Goal: Transaction & Acquisition: Obtain resource

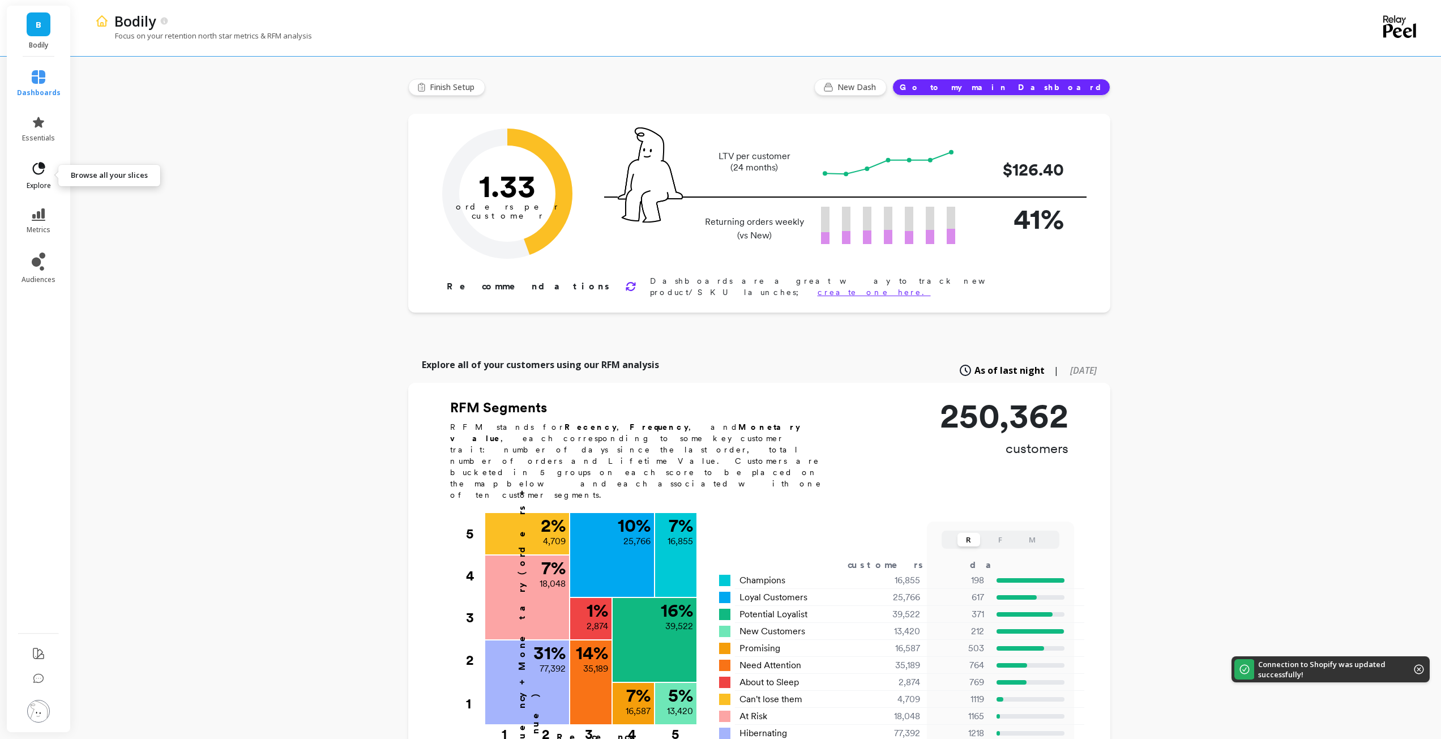
click at [45, 176] on icon at bounding box center [39, 169] width 16 height 16
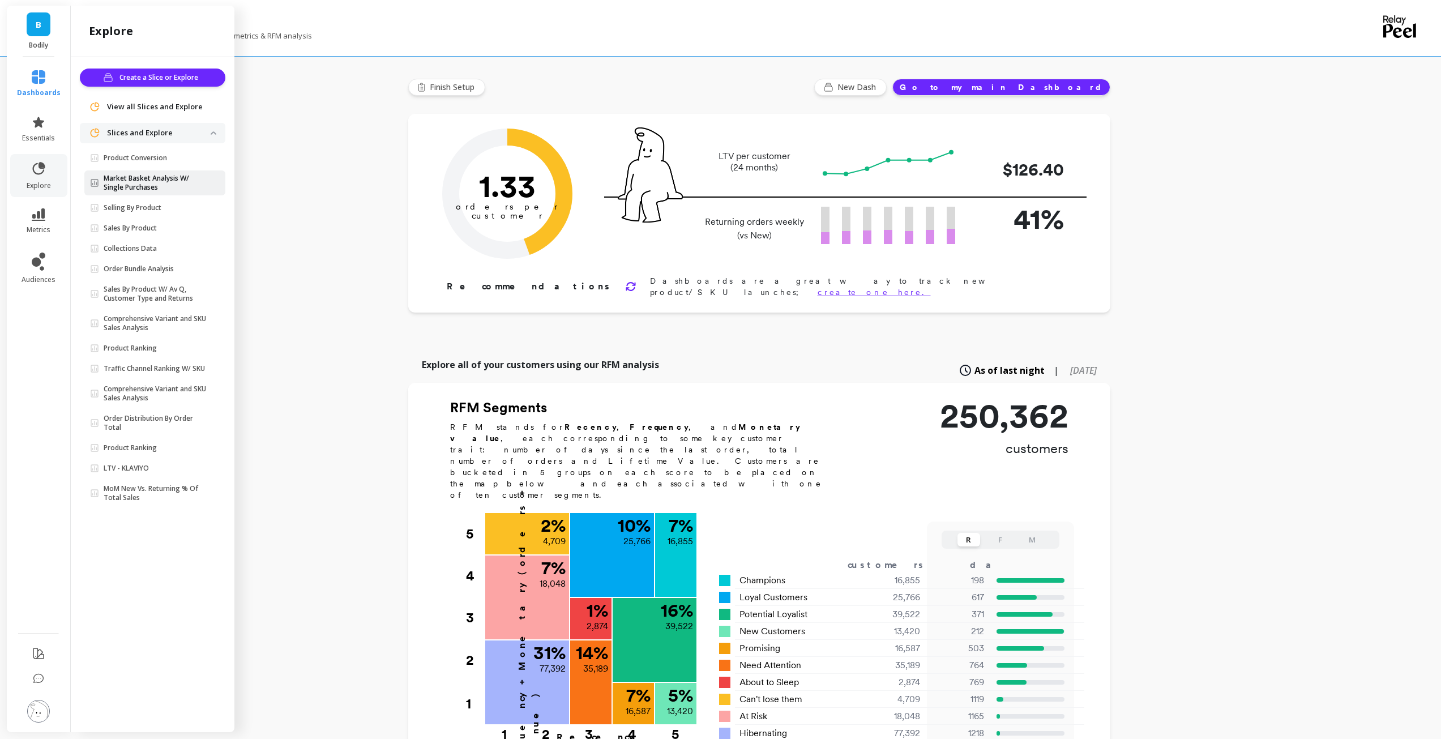
click at [153, 185] on p "Market Basket Analysis W/ Single Purchases" at bounding box center [157, 183] width 107 height 18
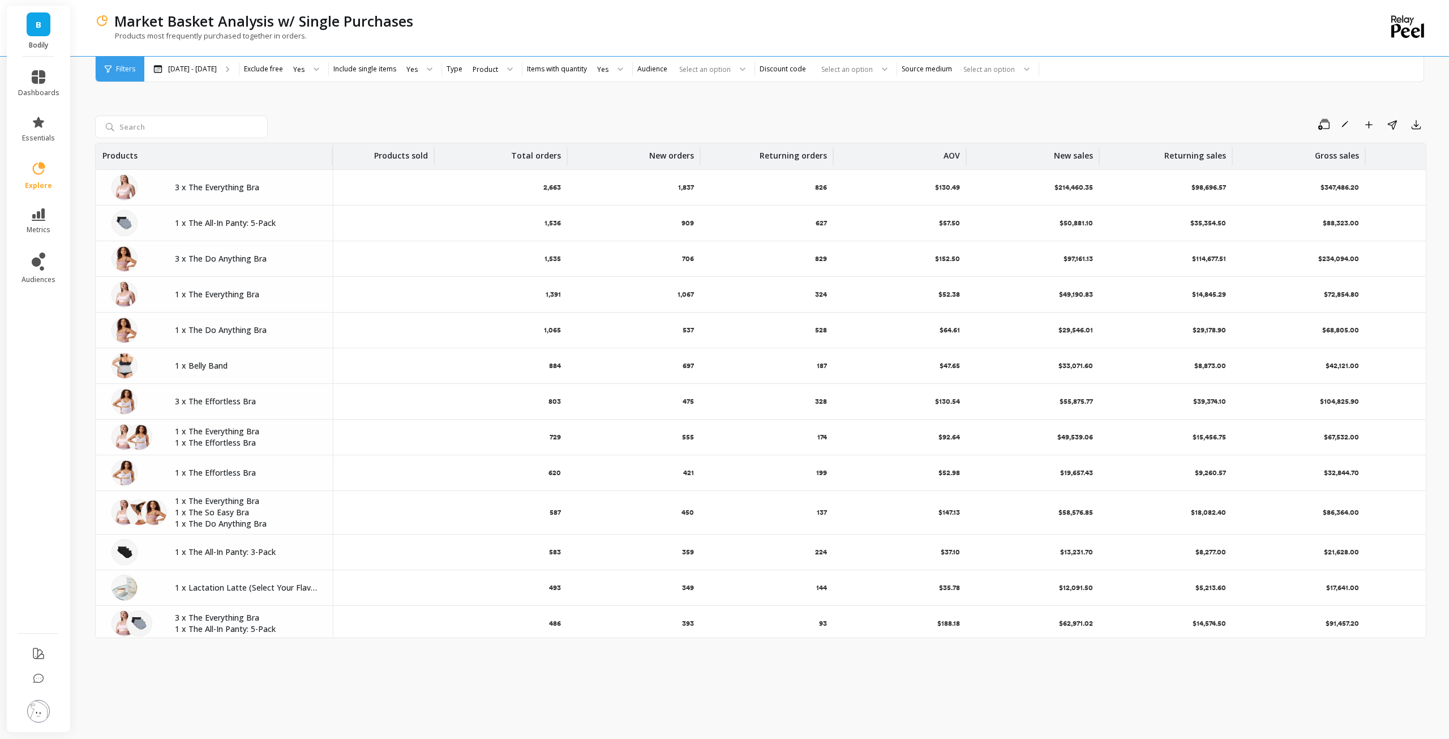
click at [360, 92] on div "Save Rename Add to Dashboard Share Export Products Products sold Total orders N…" at bounding box center [760, 391] width 1331 height 665
click at [149, 135] on input "search" at bounding box center [181, 126] width 173 height 23
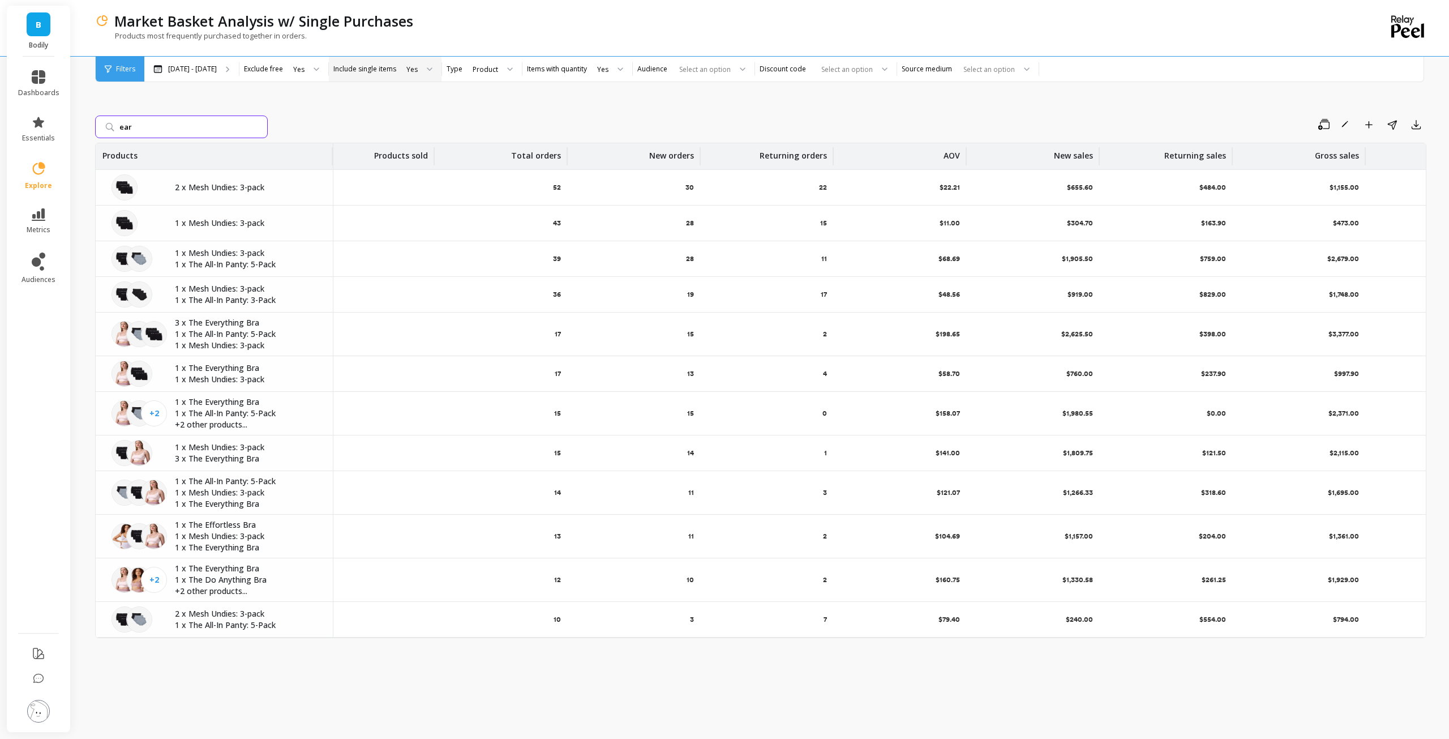
type input "ear"
click at [400, 65] on div "Yes" at bounding box center [418, 69] width 45 height 25
click at [413, 122] on div "No" at bounding box center [419, 122] width 31 height 11
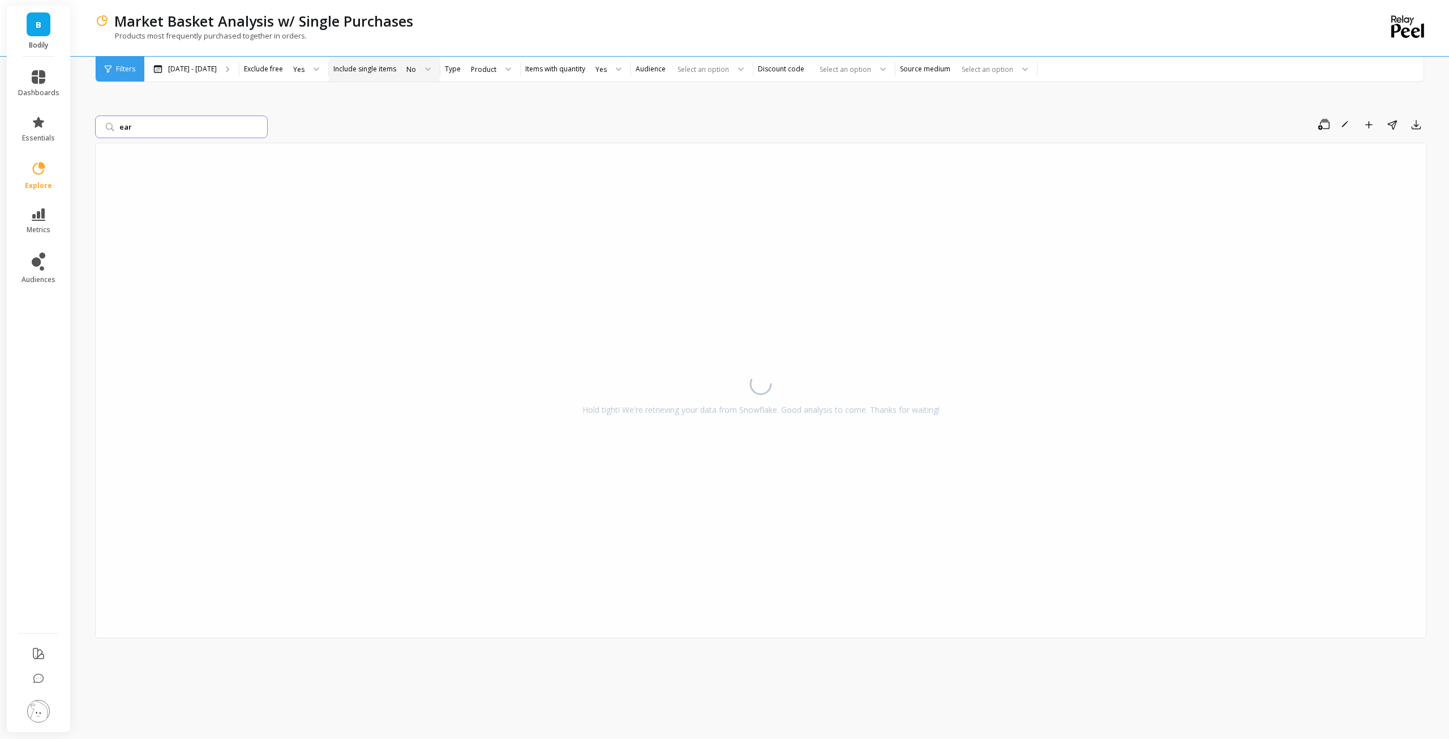
click at [147, 131] on input "ear" at bounding box center [181, 126] width 173 height 23
click at [259, 129] on input "ear" at bounding box center [181, 126] width 173 height 23
click at [233, 97] on div "Save Rename Add to Dashboard Share Export Hold tight! We're retrieving your dat…" at bounding box center [760, 391] width 1331 height 665
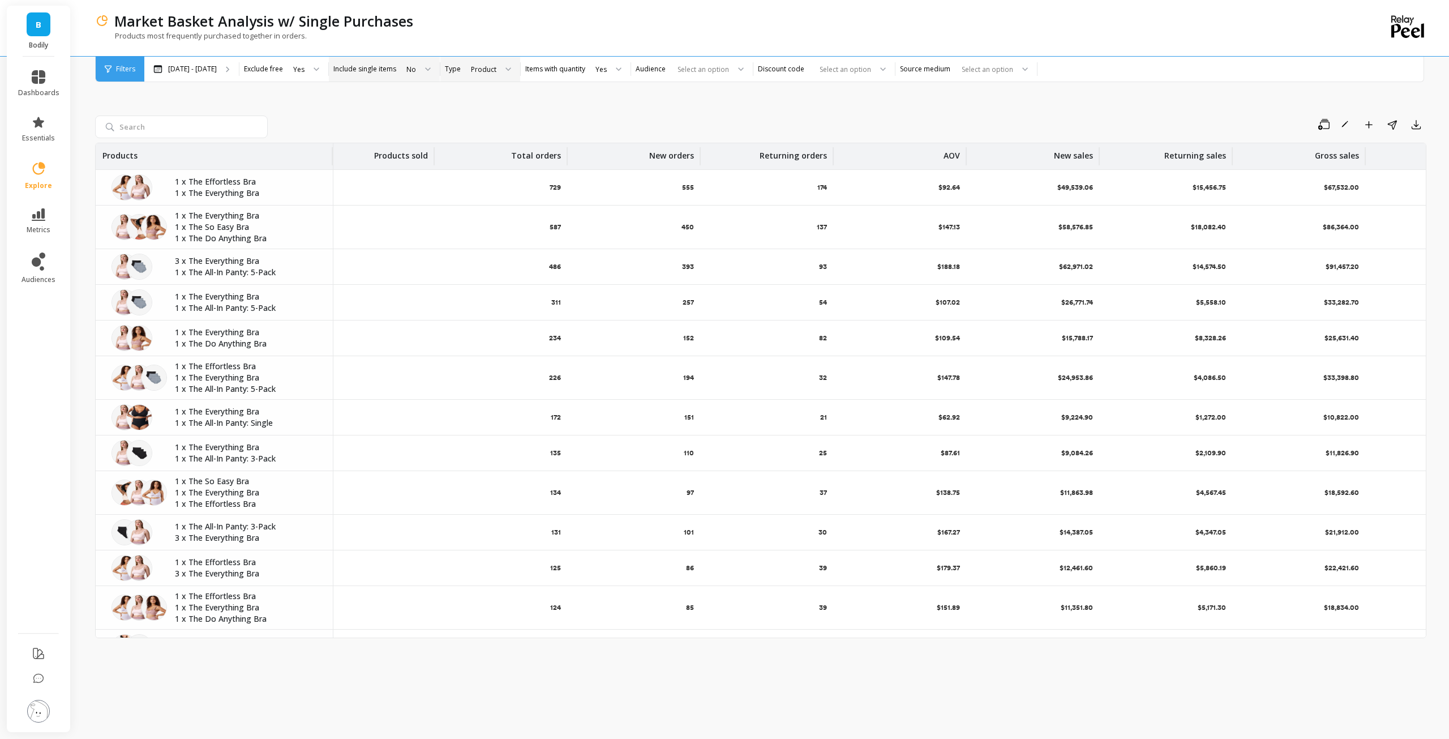
click at [471, 71] on div "Product" at bounding box center [483, 69] width 25 height 11
click at [500, 148] on div "Product" at bounding box center [490, 143] width 45 height 11
click at [248, 121] on input "search" at bounding box center [181, 126] width 173 height 23
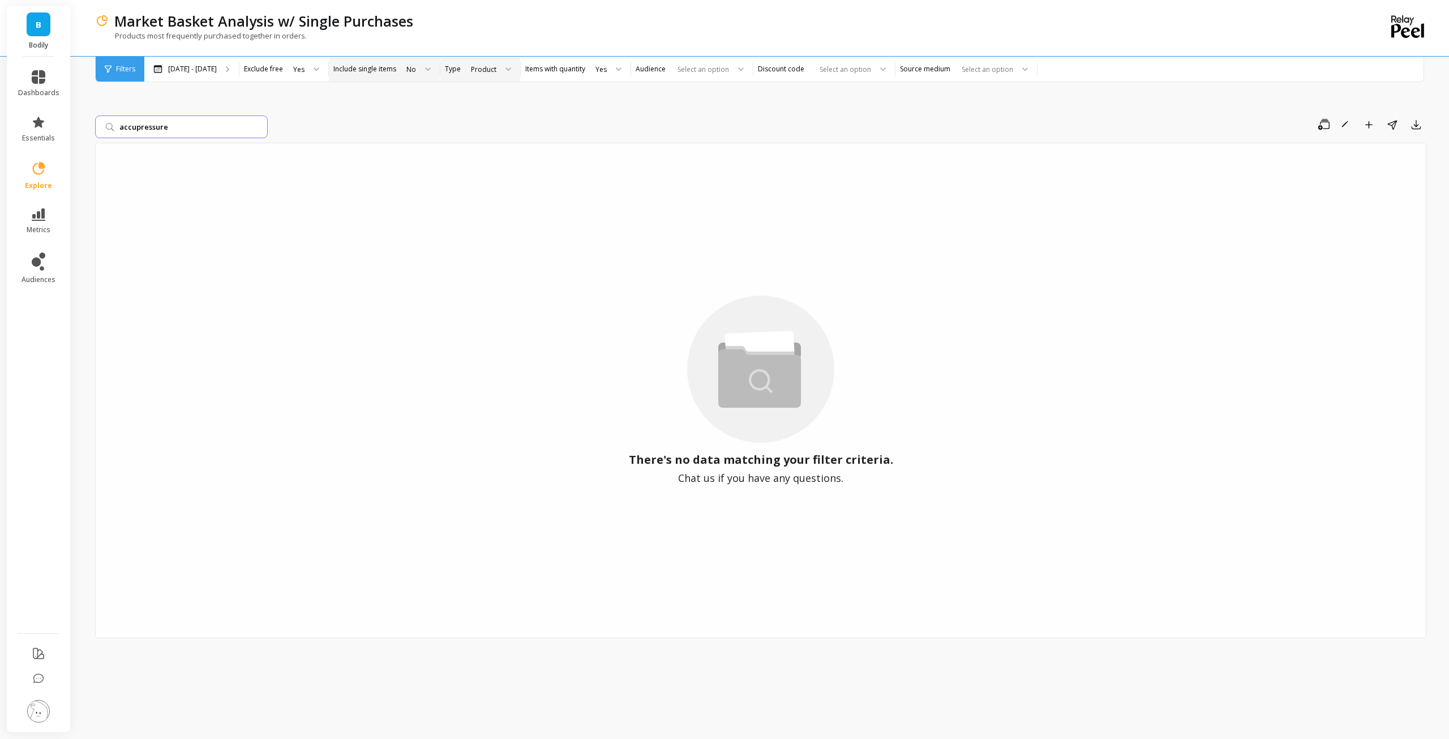
click at [128, 126] on input "accupressure" at bounding box center [181, 126] width 173 height 23
type input "acupressure"
click at [263, 132] on input "acupressure" at bounding box center [181, 126] width 173 height 23
click at [257, 128] on input "acupressure" at bounding box center [181, 126] width 173 height 23
click at [252, 122] on input "search" at bounding box center [181, 126] width 173 height 23
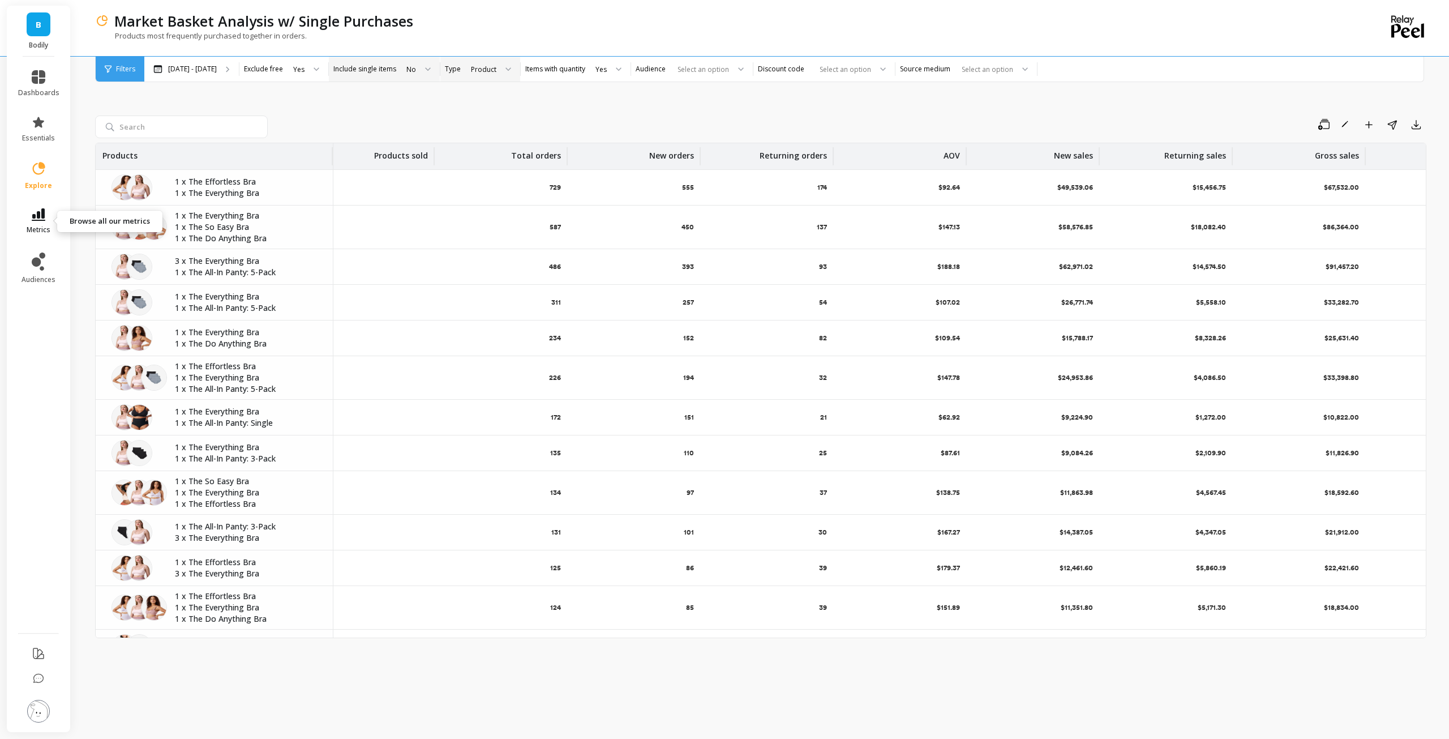
click at [39, 223] on link "metrics" at bounding box center [38, 221] width 41 height 26
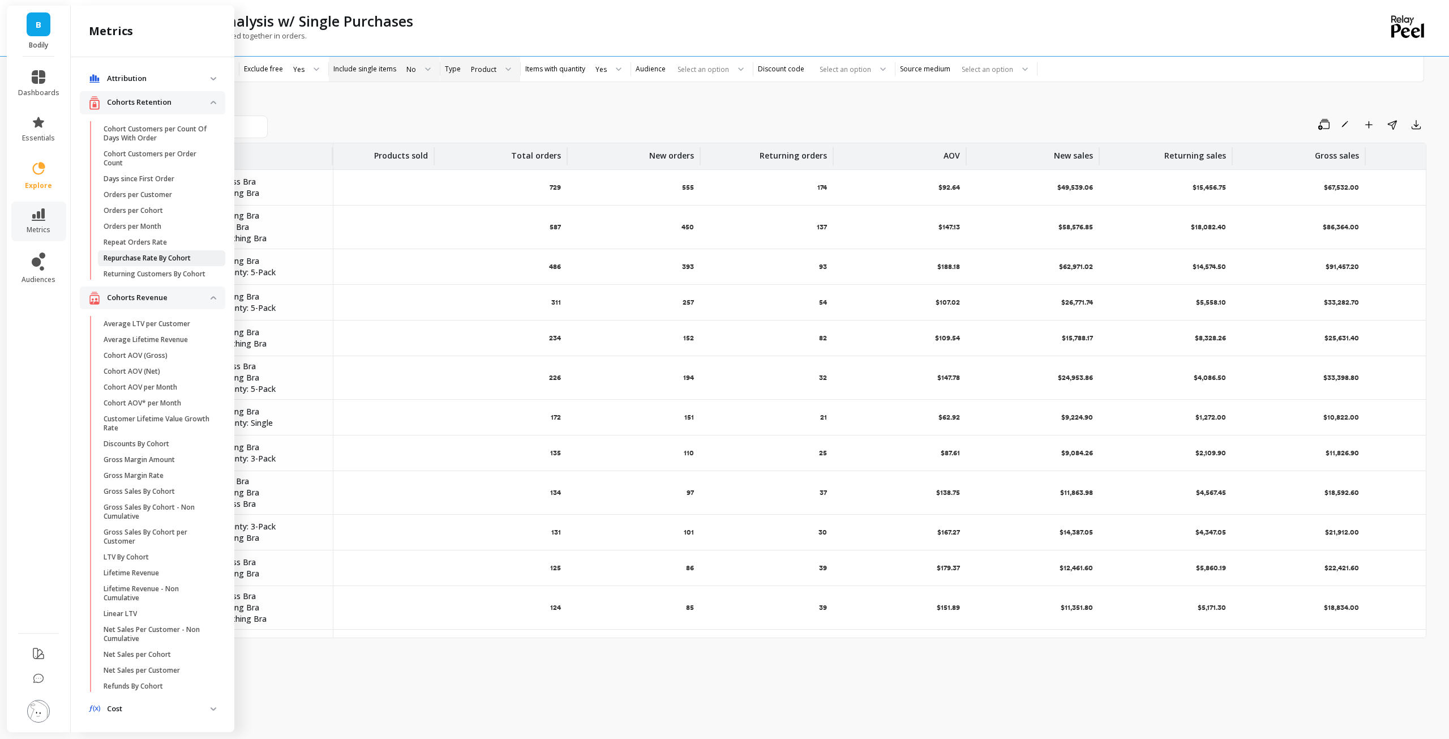
click at [189, 259] on p "Repurchase Rate By Cohort" at bounding box center [147, 258] width 87 height 9
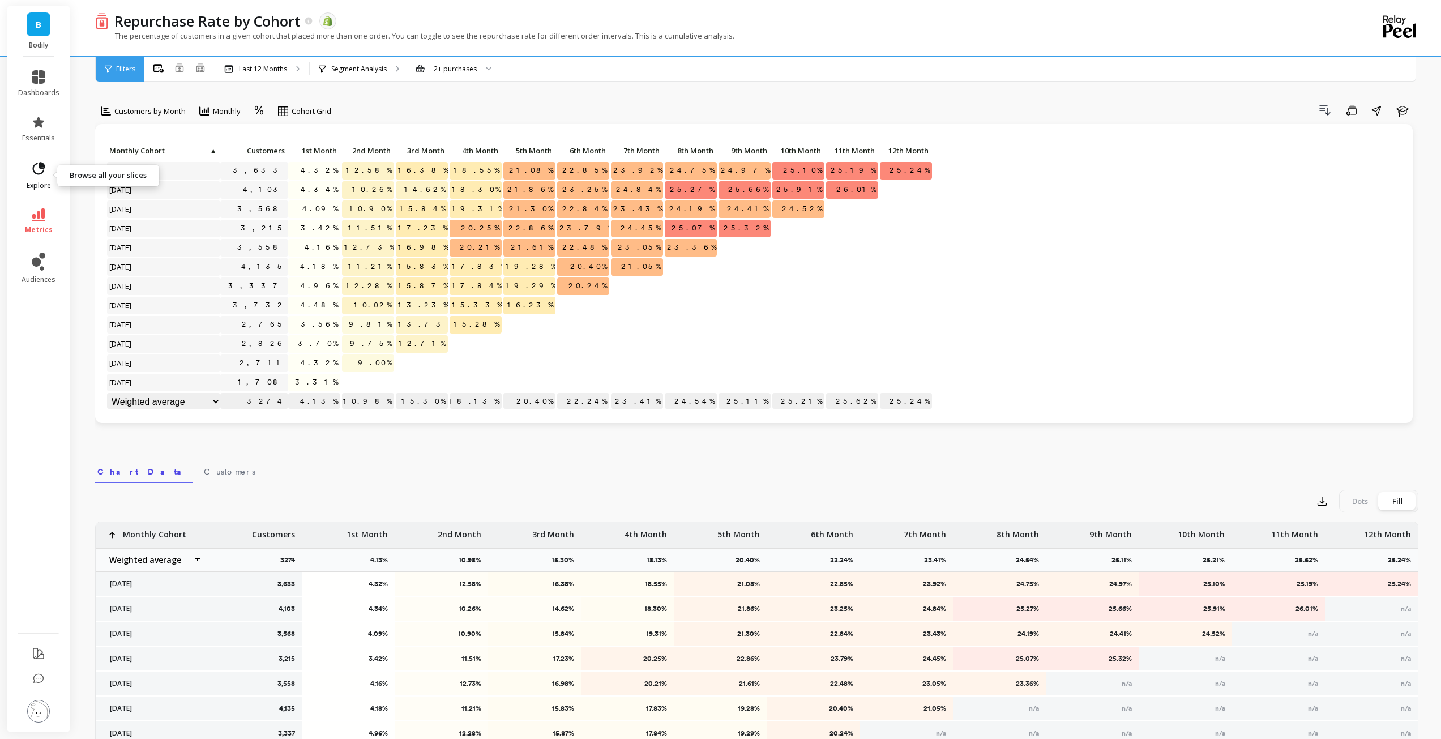
click at [37, 169] on icon at bounding box center [39, 169] width 16 height 16
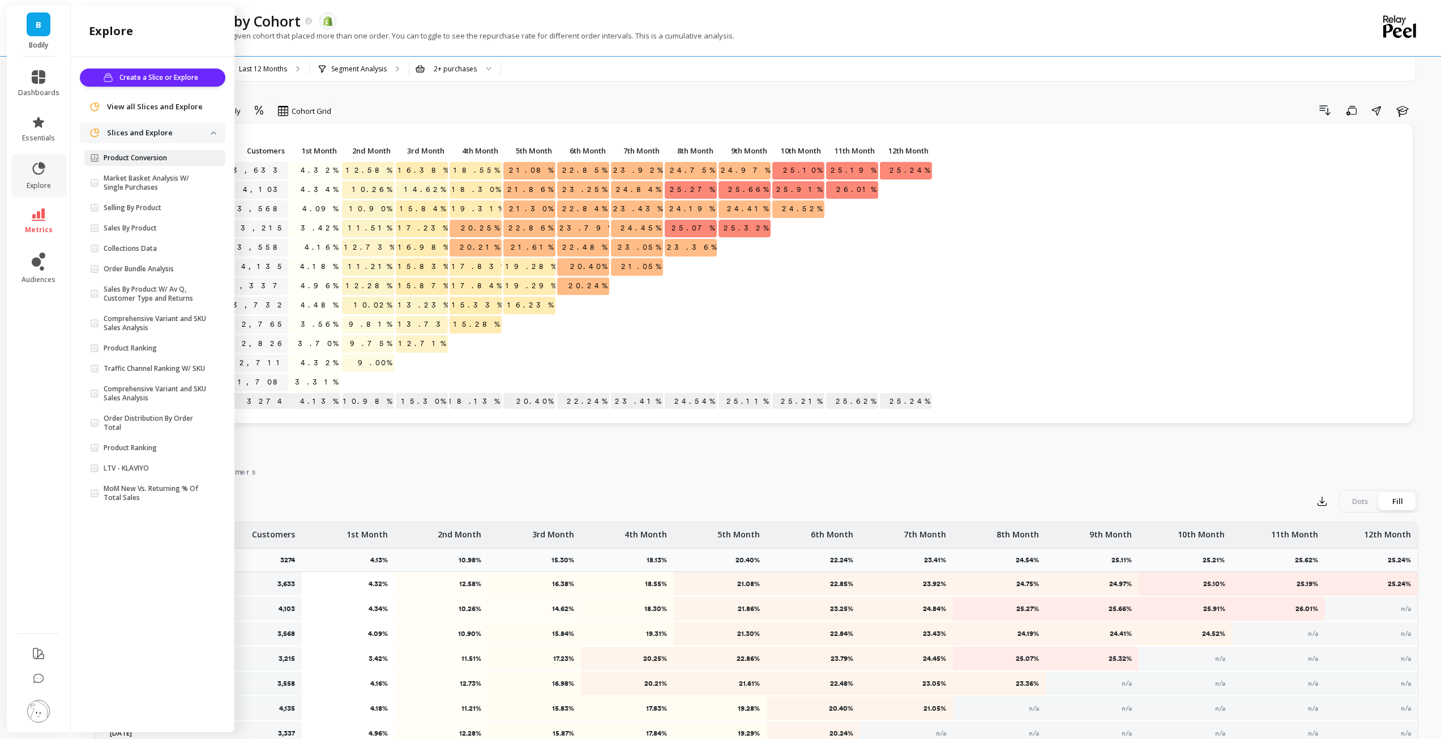
click at [151, 151] on link "Product Conversion" at bounding box center [154, 158] width 141 height 16
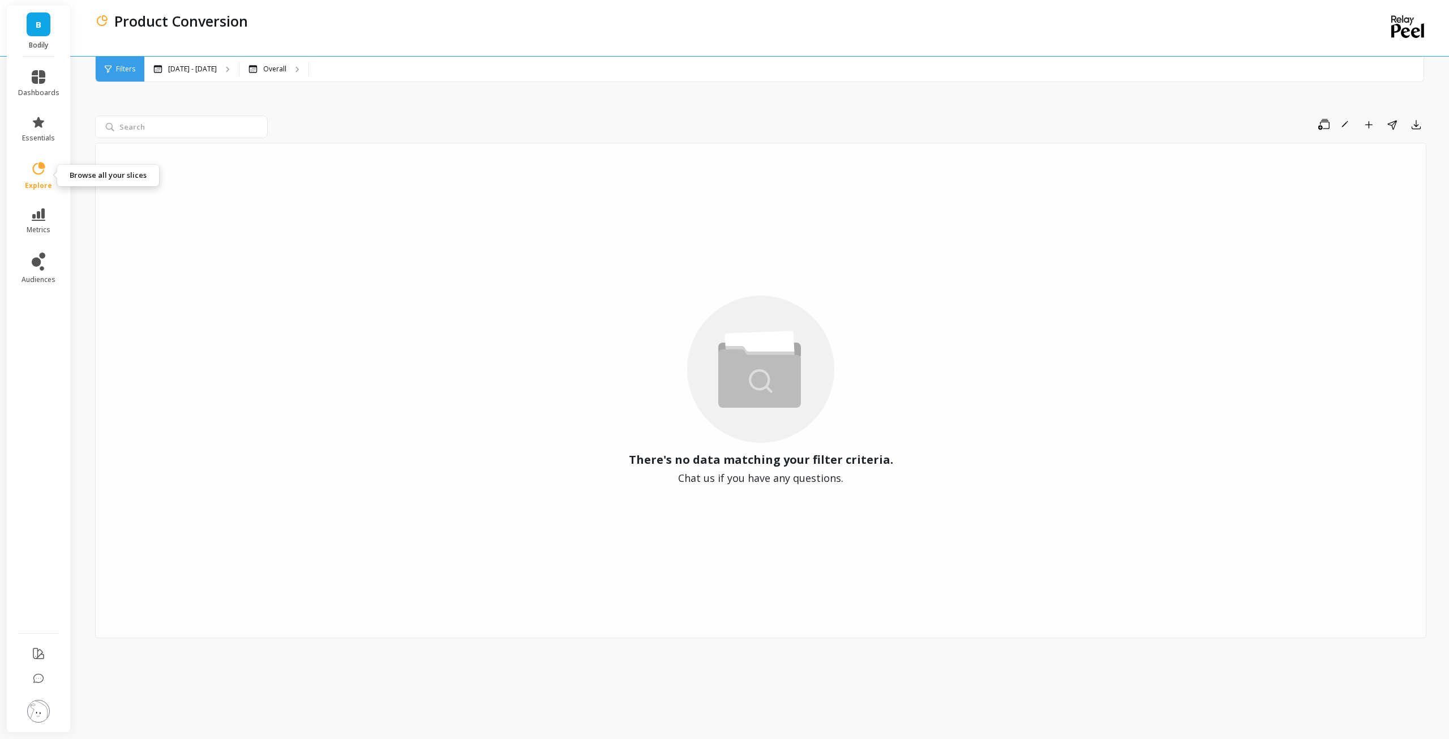
click at [44, 178] on link "explore" at bounding box center [38, 175] width 41 height 29
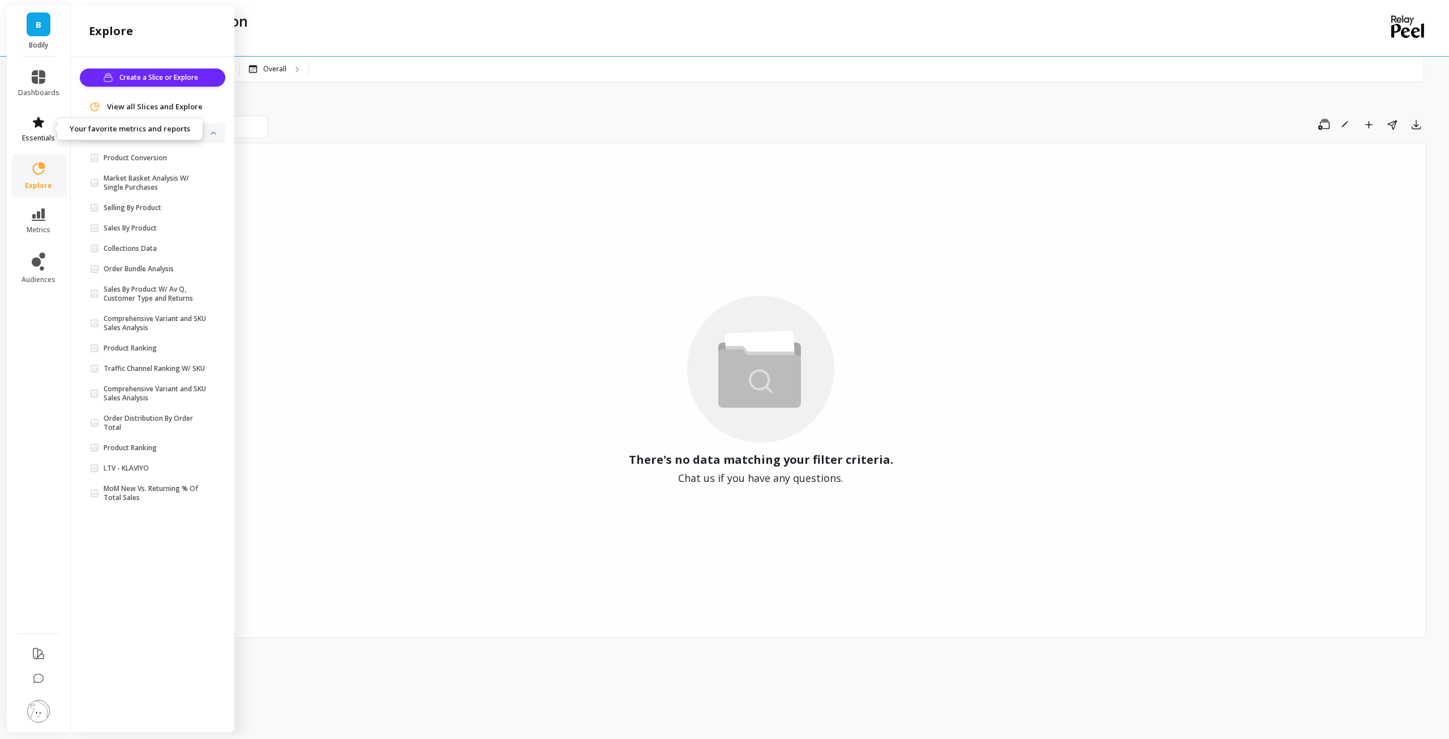
click at [45, 139] on span "essentials" at bounding box center [38, 138] width 33 height 9
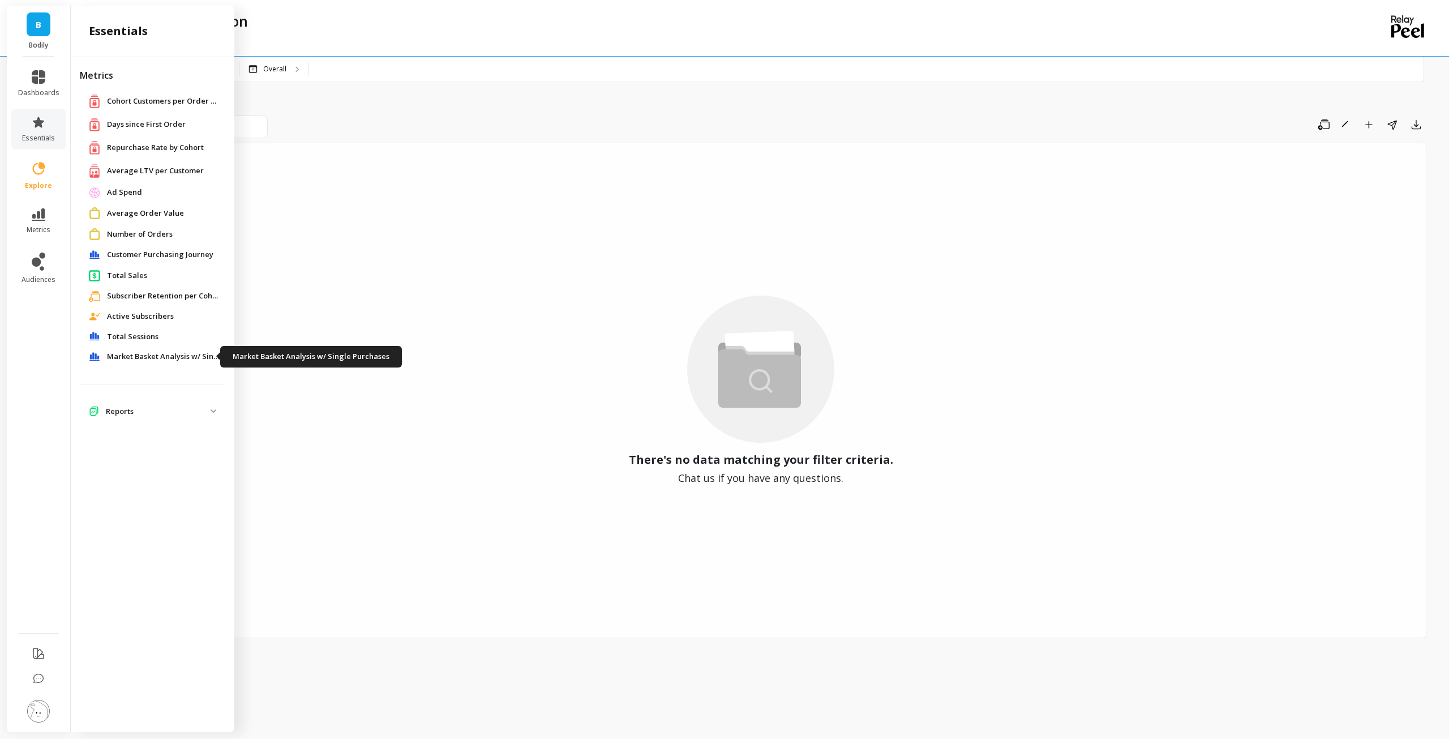
click at [182, 357] on span "Market Basket Analysis w/ Single Purchases" at bounding box center [163, 356] width 113 height 11
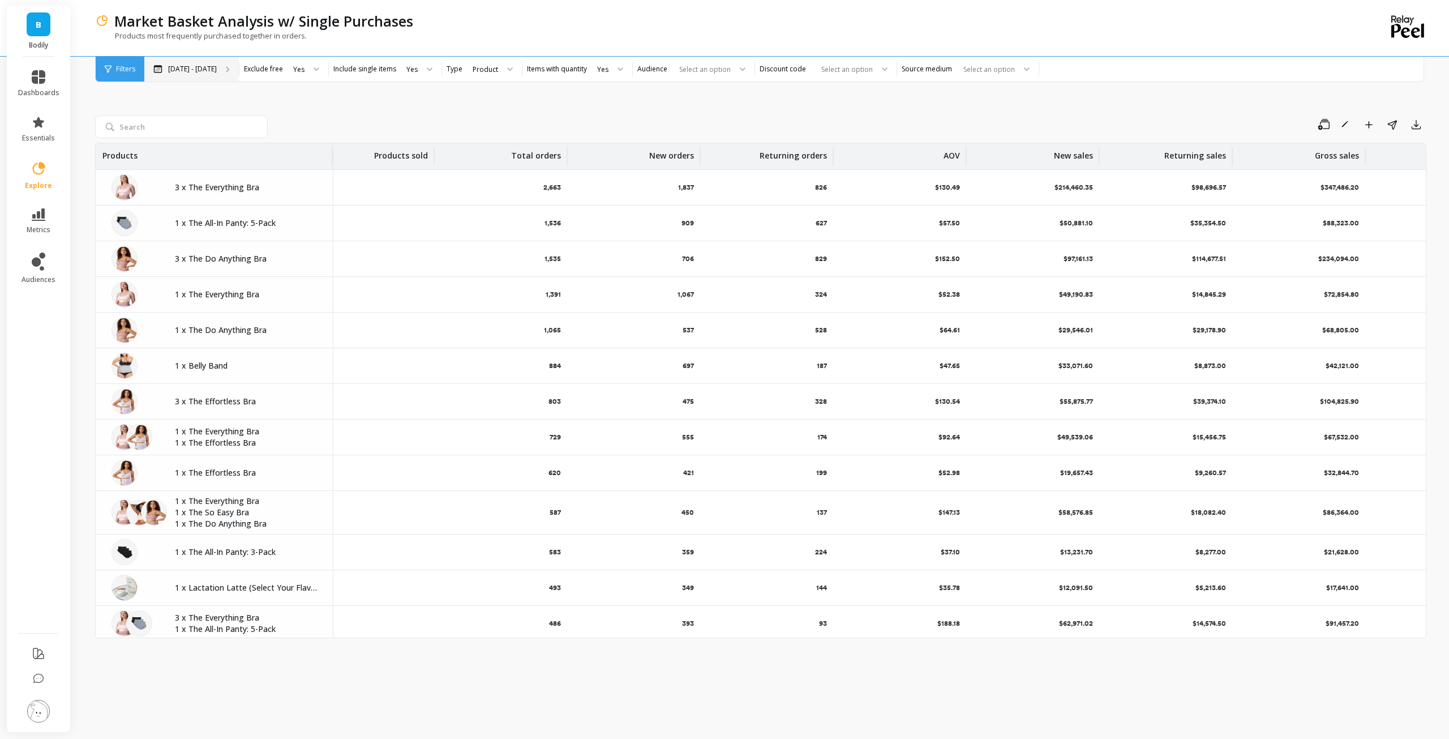
click at [206, 70] on p "Mar 6 - Sep 24" at bounding box center [192, 69] width 49 height 9
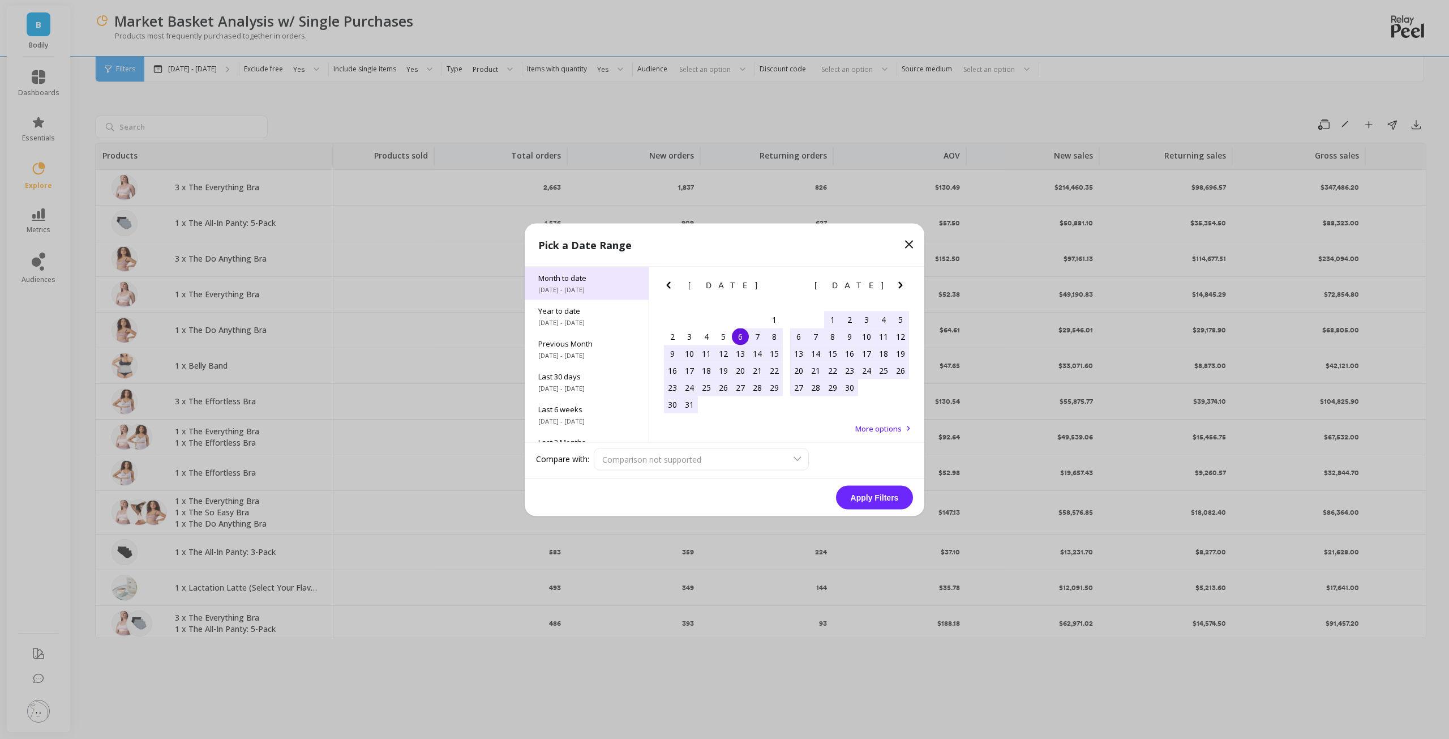
click at [592, 294] on div "Month to date 9/1/2025 - 9/24/2025" at bounding box center [587, 283] width 124 height 33
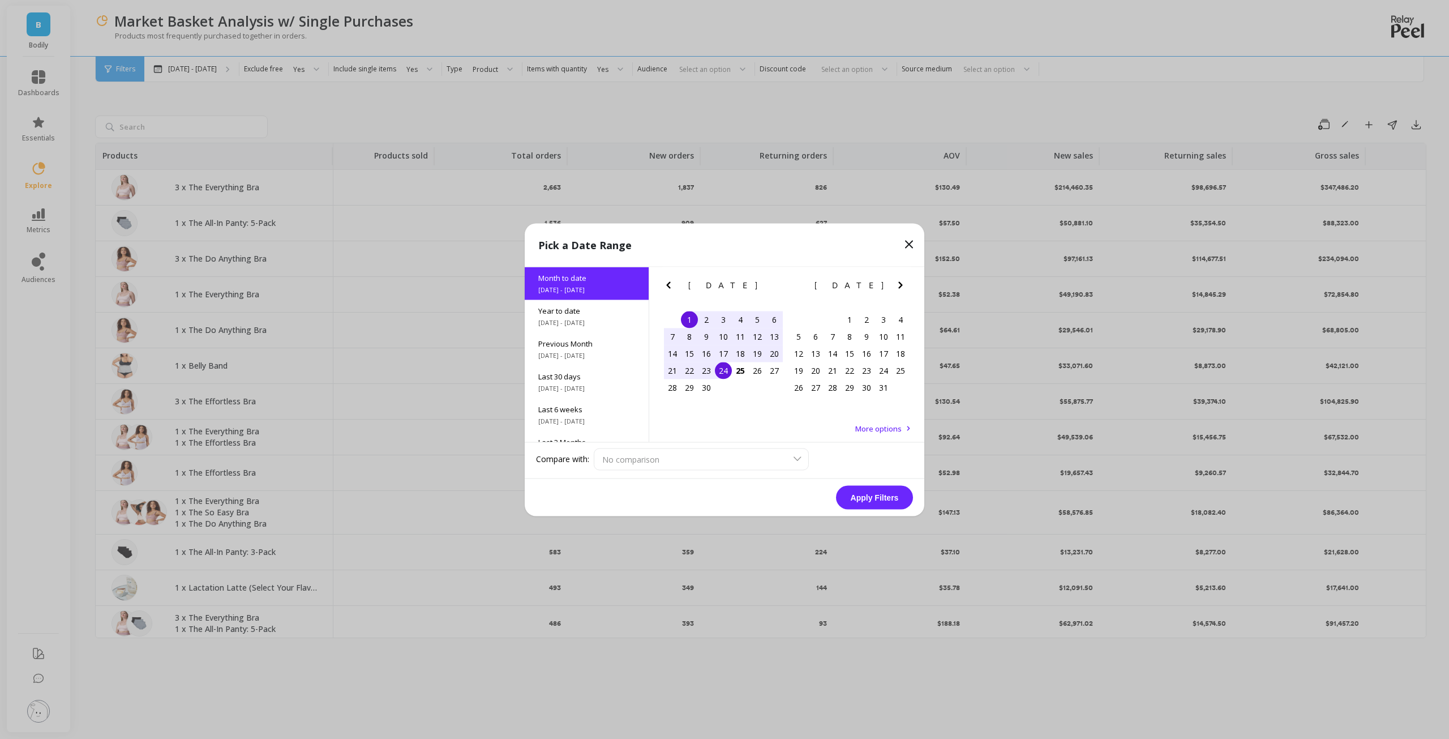
click at [868, 505] on button "Apply Filters" at bounding box center [874, 497] width 77 height 24
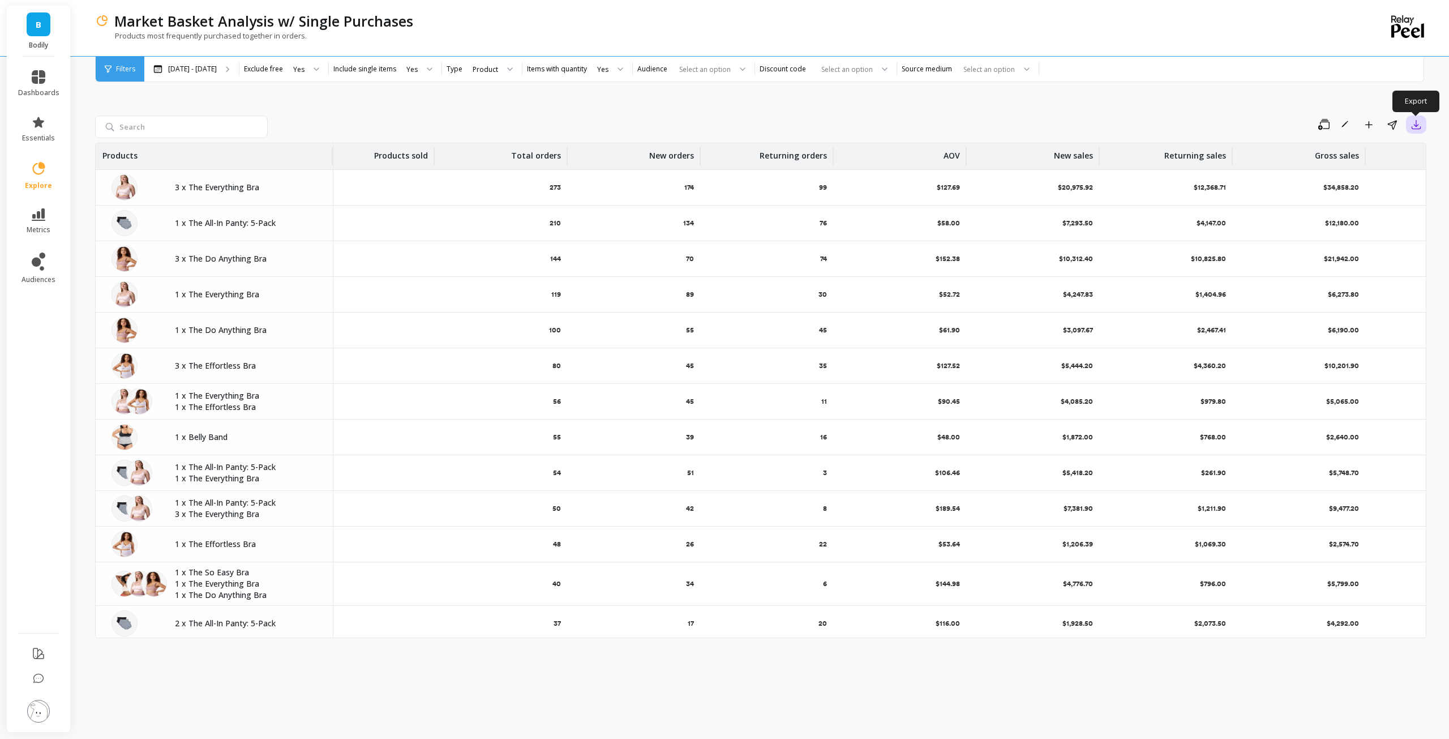
click at [1409, 129] on button "button" at bounding box center [1416, 124] width 20 height 18
click at [1369, 158] on button "CSV" at bounding box center [1375, 155] width 101 height 20
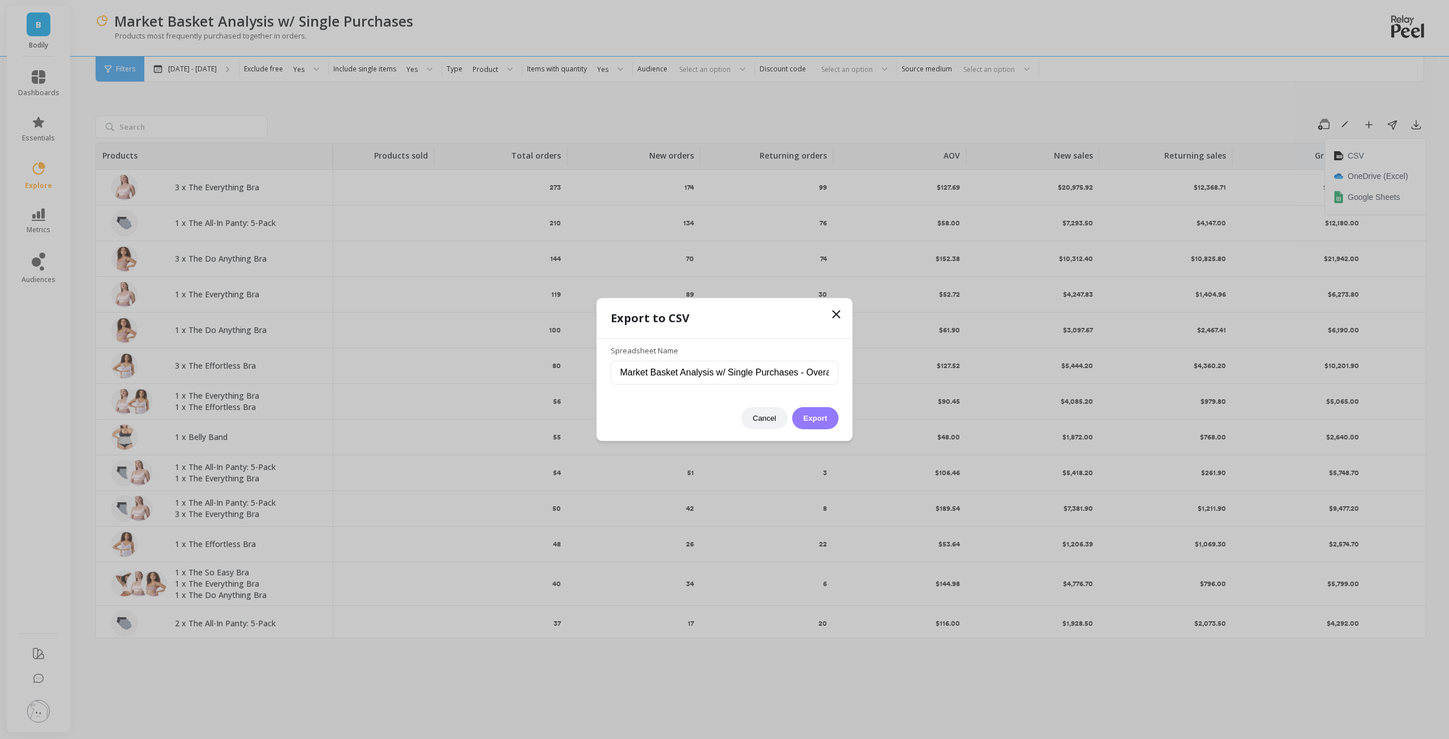
click at [822, 419] on button "Export" at bounding box center [815, 418] width 46 height 22
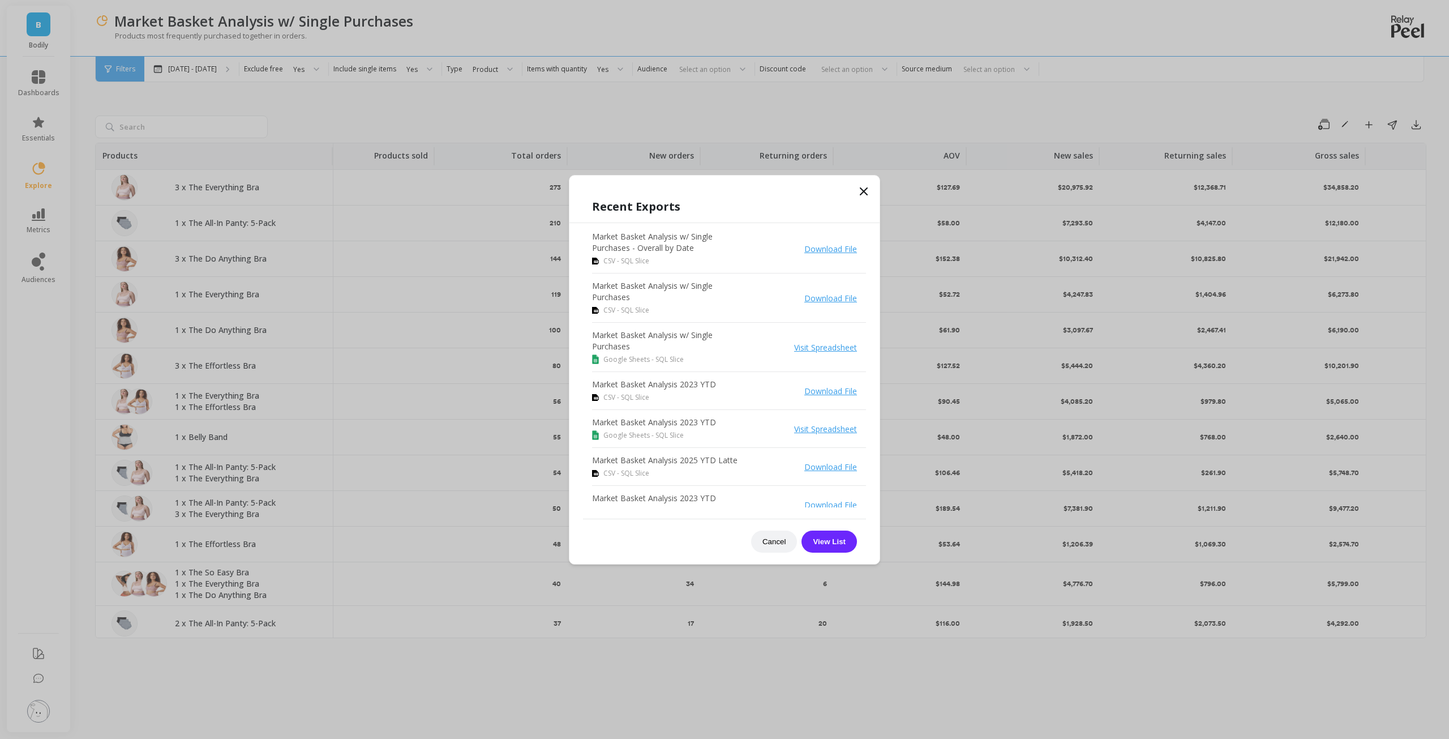
click at [845, 249] on link "Download File" at bounding box center [830, 248] width 53 height 11
click at [867, 190] on icon at bounding box center [864, 192] width 14 height 14
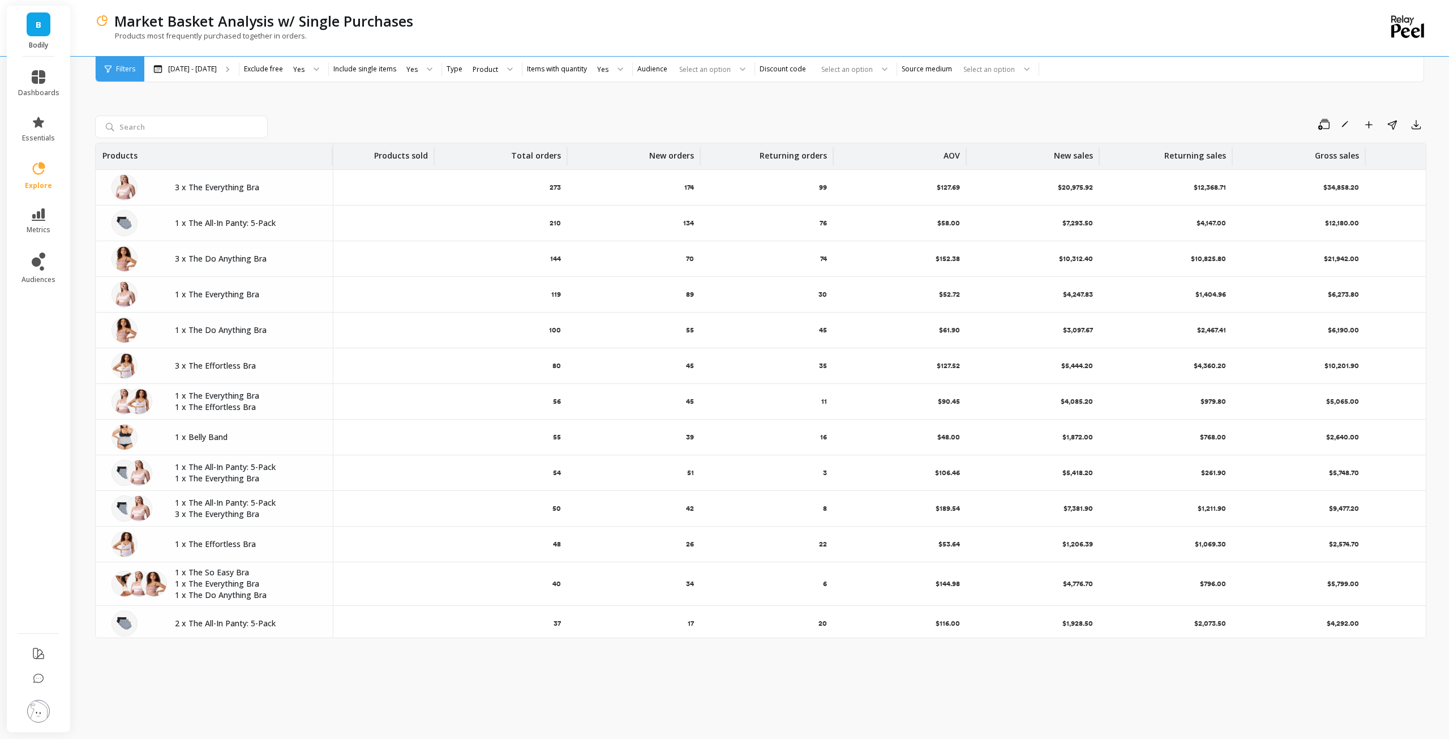
click at [149, 201] on div "3 x The Everything Bra" at bounding box center [214, 187] width 237 height 35
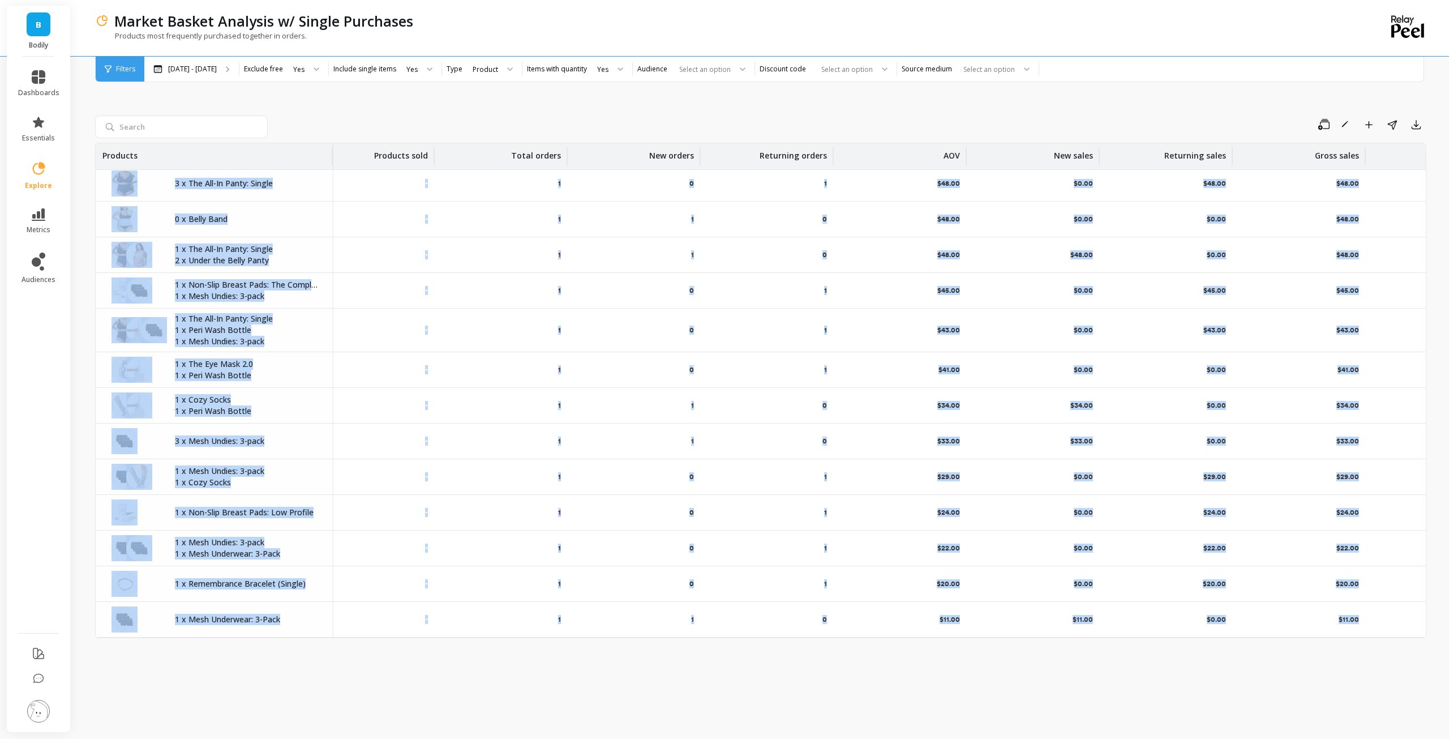
scroll to position [24940, 82]
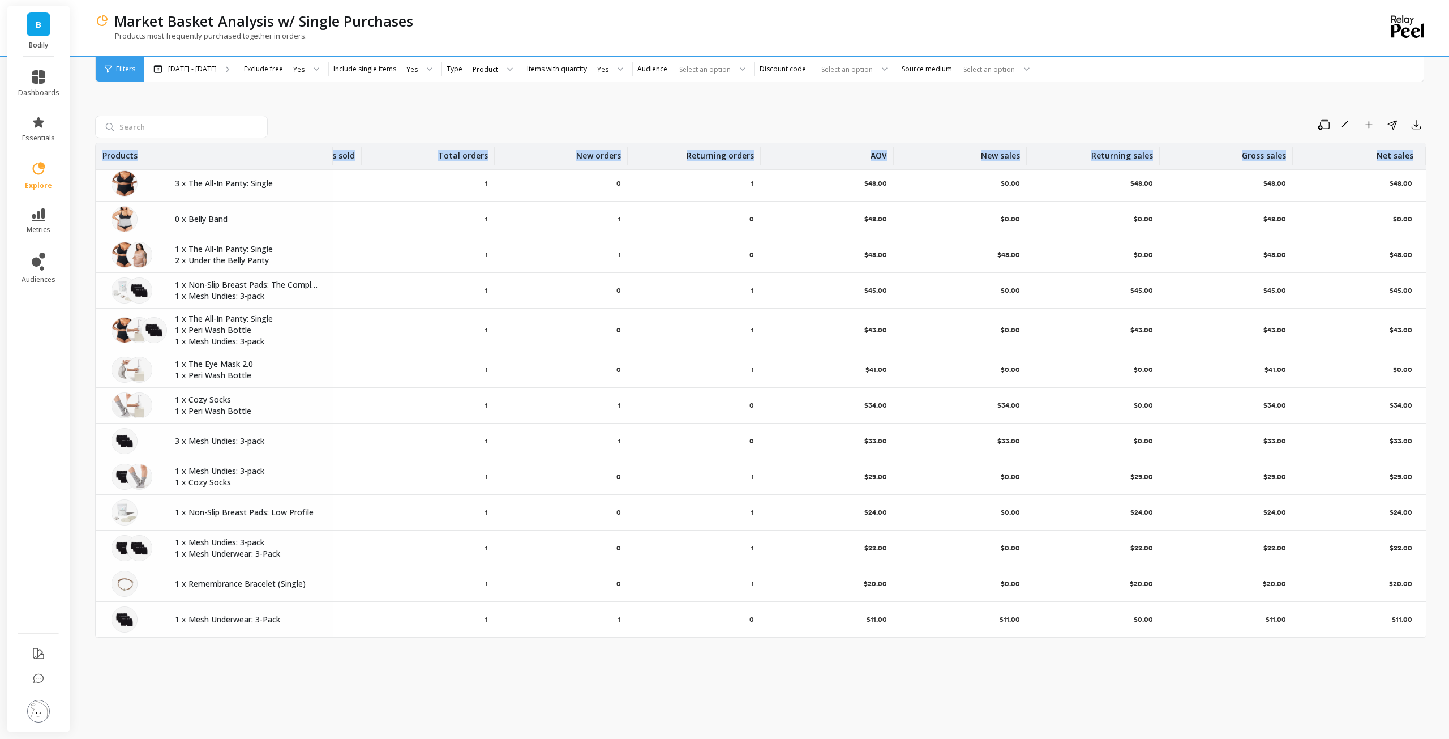
drag, startPoint x: 176, startPoint y: 185, endPoint x: 1540, endPoint y: 616, distance: 1430.1
copy table "Products Products sold Total orders New orders Returning orders AOV New sales R…"
click at [328, 122] on div "Save Rename Add to Dashboard Share Export" at bounding box center [849, 124] width 1154 height 18
click at [1419, 124] on icon "button" at bounding box center [1416, 124] width 11 height 11
click at [1382, 196] on span "Google Sheets" at bounding box center [1374, 196] width 53 height 11
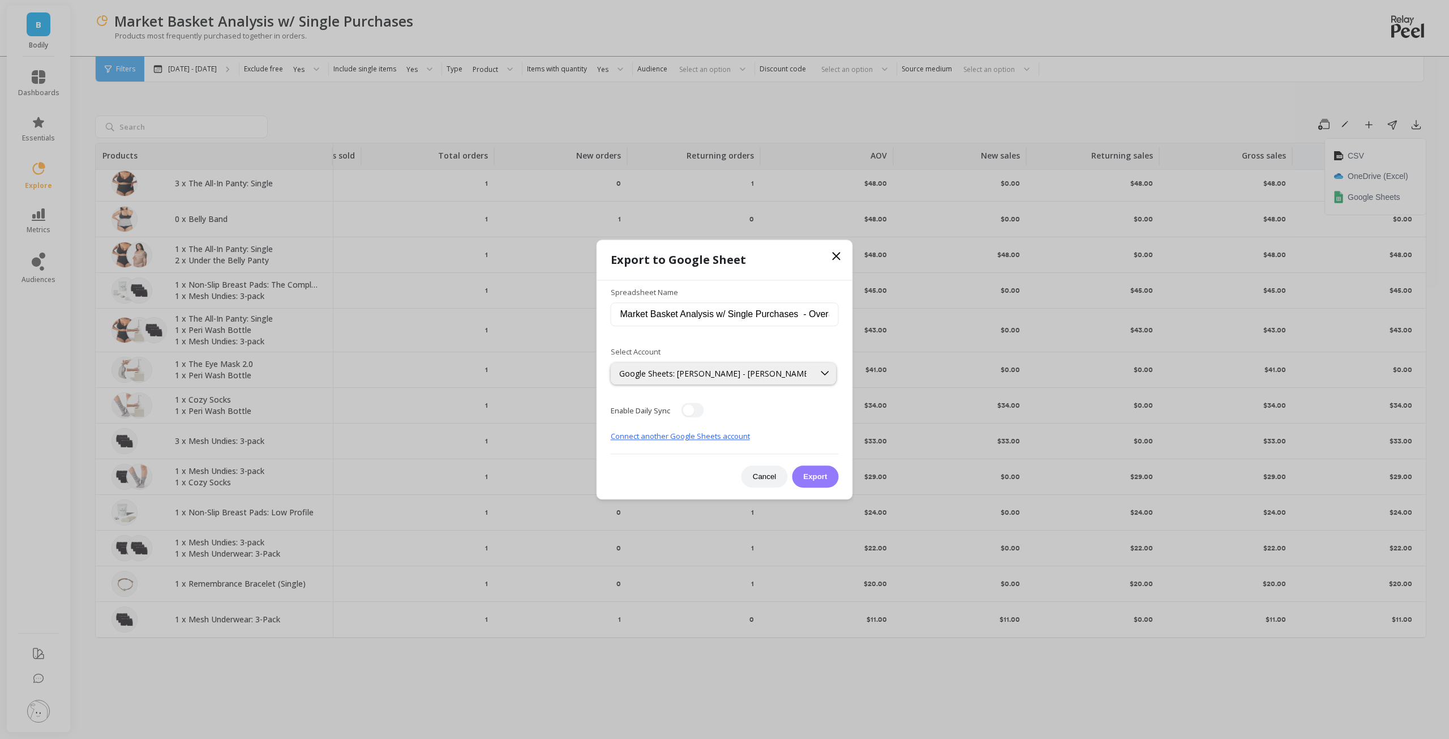
click at [812, 472] on button "Export" at bounding box center [815, 476] width 46 height 22
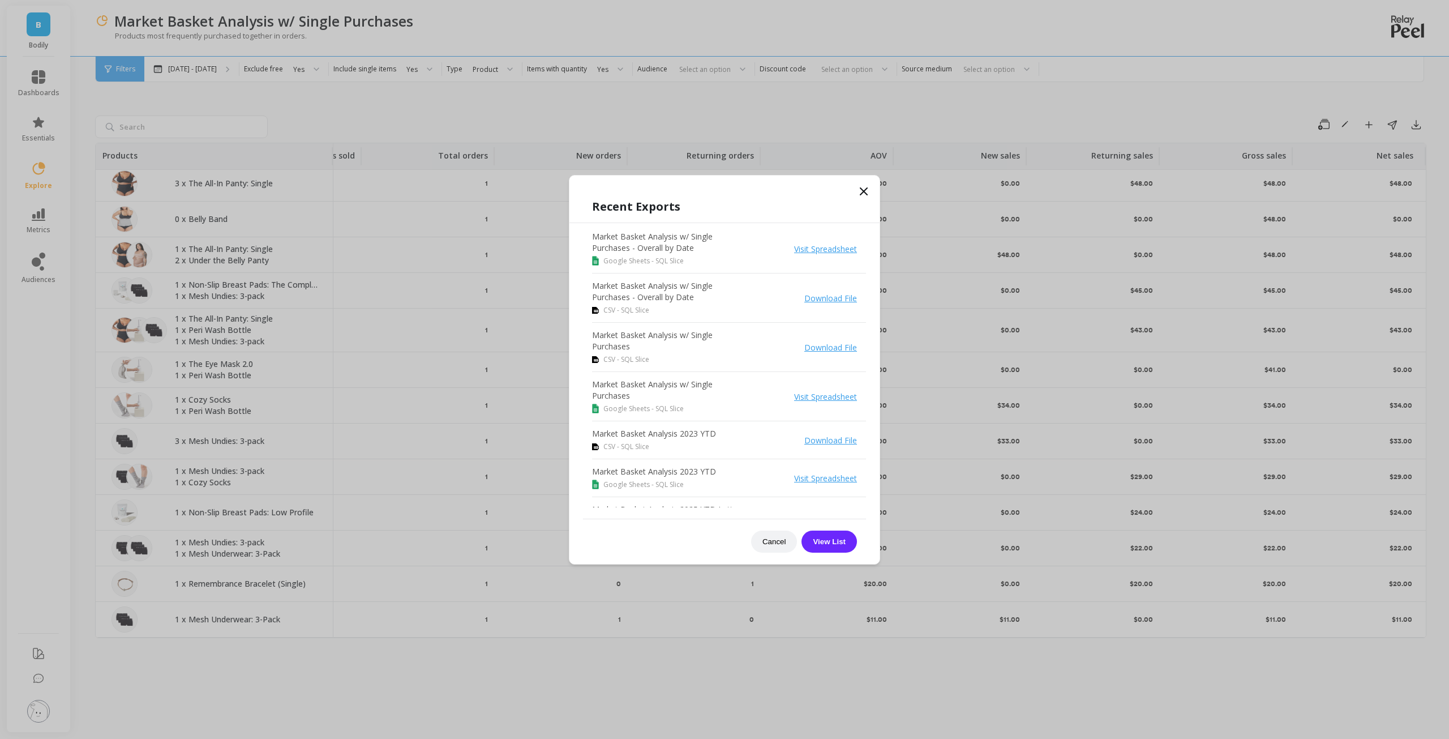
click at [824, 250] on link "Visit Spreadsheet" at bounding box center [825, 248] width 63 height 11
